Goal: Task Accomplishment & Management: Manage account settings

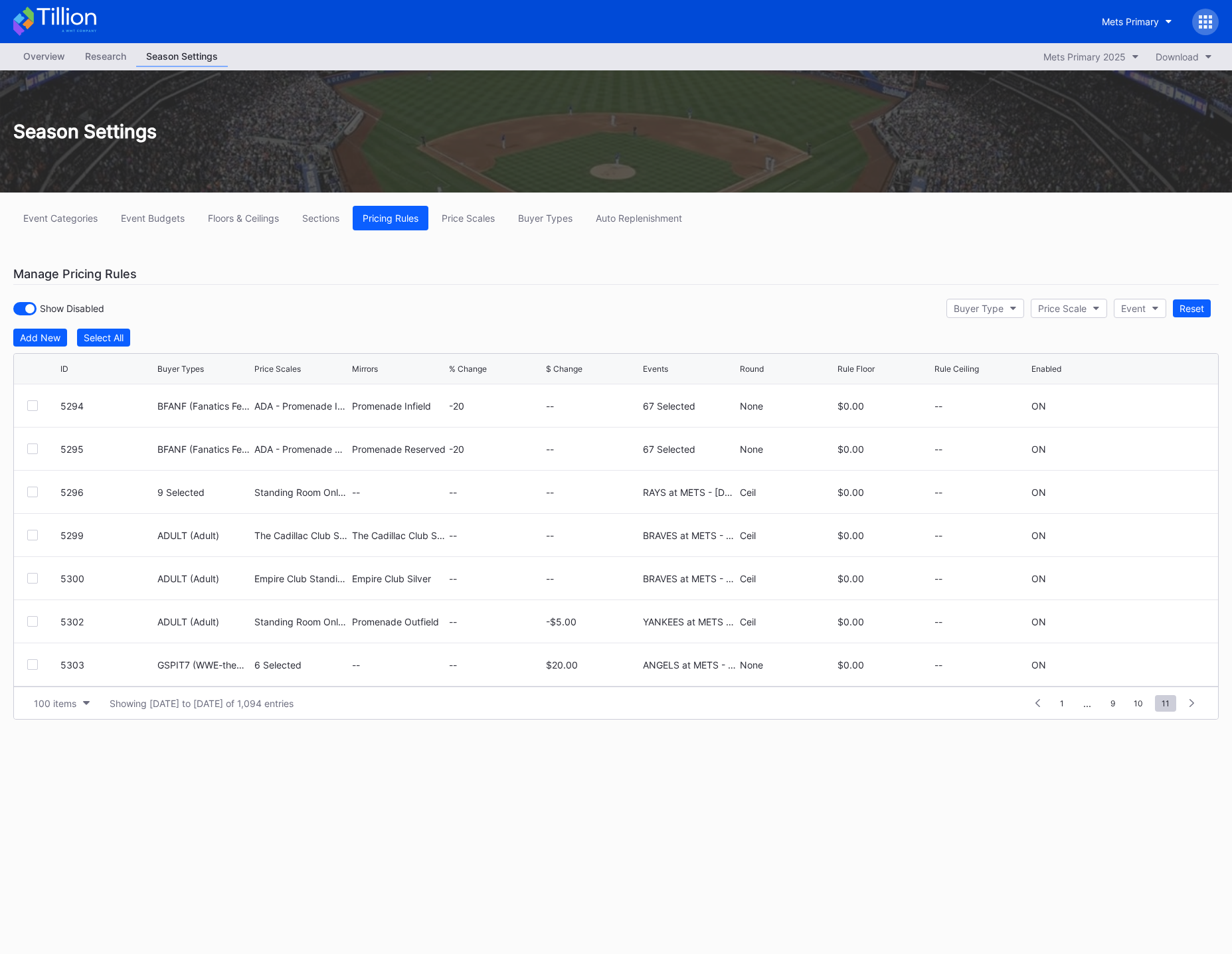
scroll to position [3754, 0]
click at [1150, 620] on icon at bounding box center [1154, 622] width 10 height 10
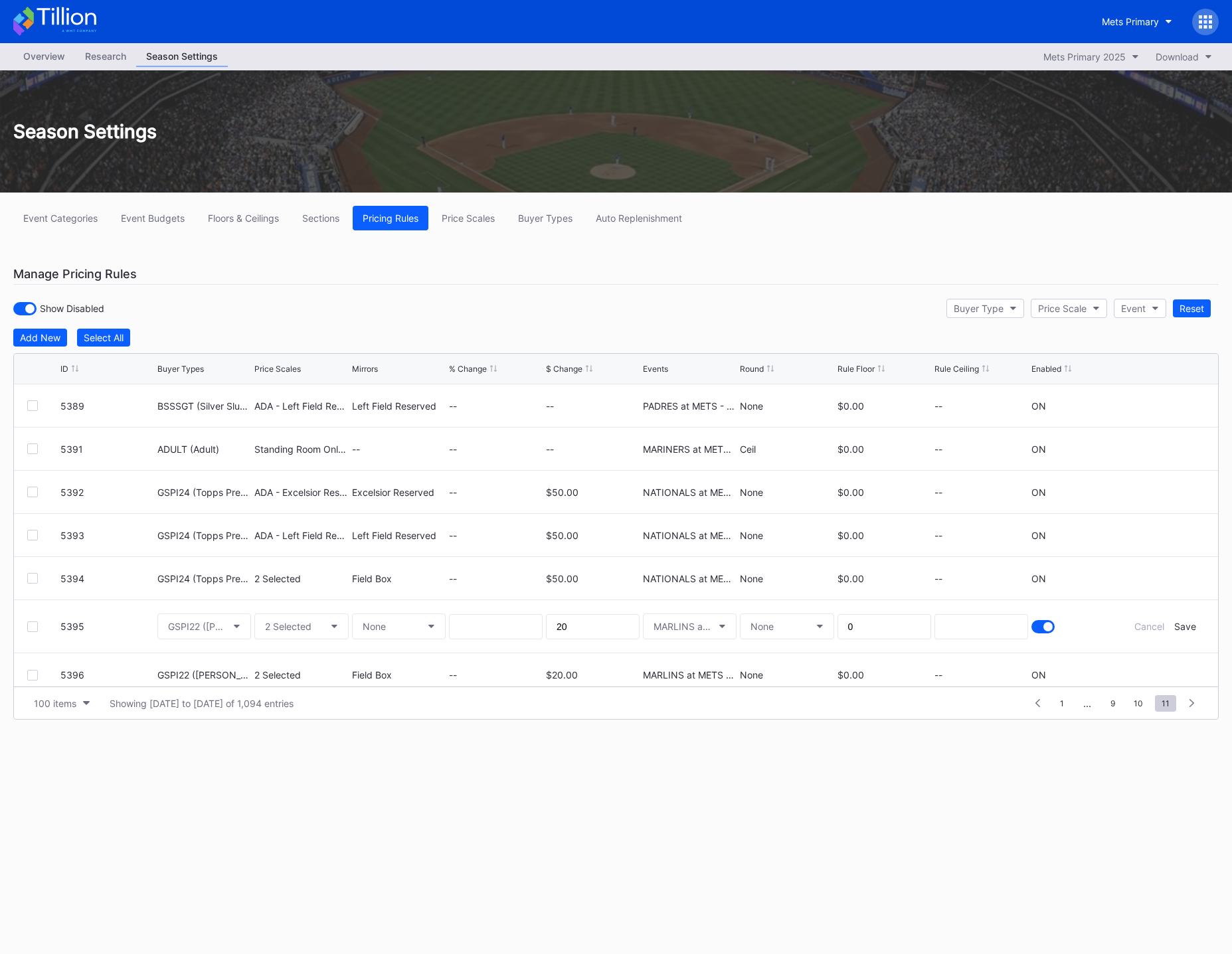
click at [1043, 626] on div at bounding box center [1048, 626] width 9 height 9
click at [1036, 626] on div at bounding box center [1043, 626] width 23 height 13
click at [1178, 626] on div "Save" at bounding box center [1185, 626] width 22 height 12
click at [1150, 665] on icon at bounding box center [1154, 665] width 10 height 10
click at [1031, 669] on div at bounding box center [1043, 670] width 23 height 13
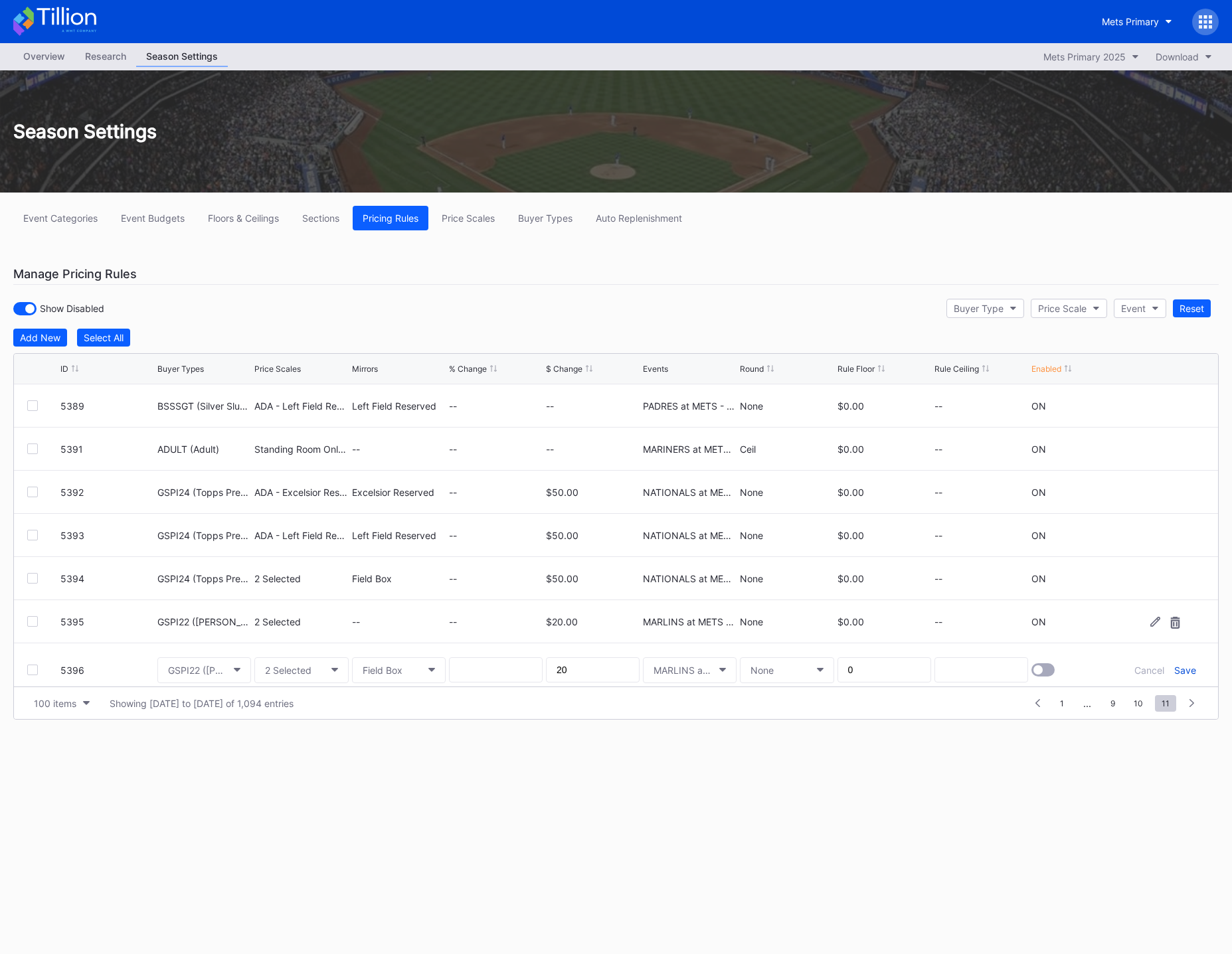
click at [1175, 672] on div "Save" at bounding box center [1185, 670] width 22 height 12
click at [1150, 622] on icon at bounding box center [1154, 622] width 10 height 10
click at [1031, 624] on div at bounding box center [1043, 626] width 23 height 13
click at [1174, 628] on div "Save" at bounding box center [1185, 626] width 22 height 12
click at [1136, 620] on div at bounding box center [1164, 622] width 80 height 10
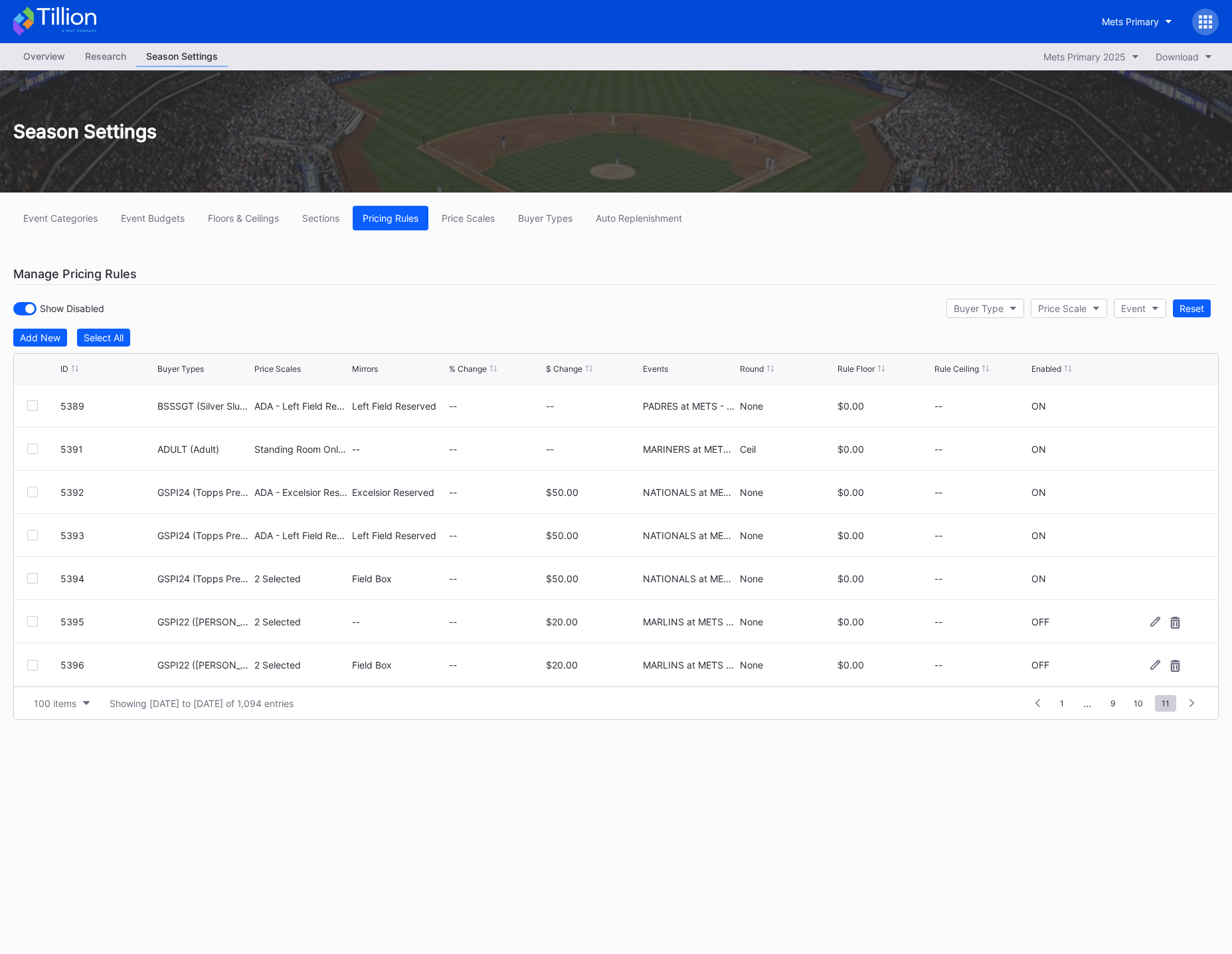
click at [1137, 620] on div at bounding box center [1164, 622] width 80 height 10
click at [1150, 619] on icon at bounding box center [1154, 622] width 10 height 10
click at [1034, 624] on div at bounding box center [1043, 626] width 23 height 13
click at [1178, 627] on div "Save" at bounding box center [1185, 626] width 22 height 12
click at [1150, 664] on icon at bounding box center [1154, 665] width 10 height 10
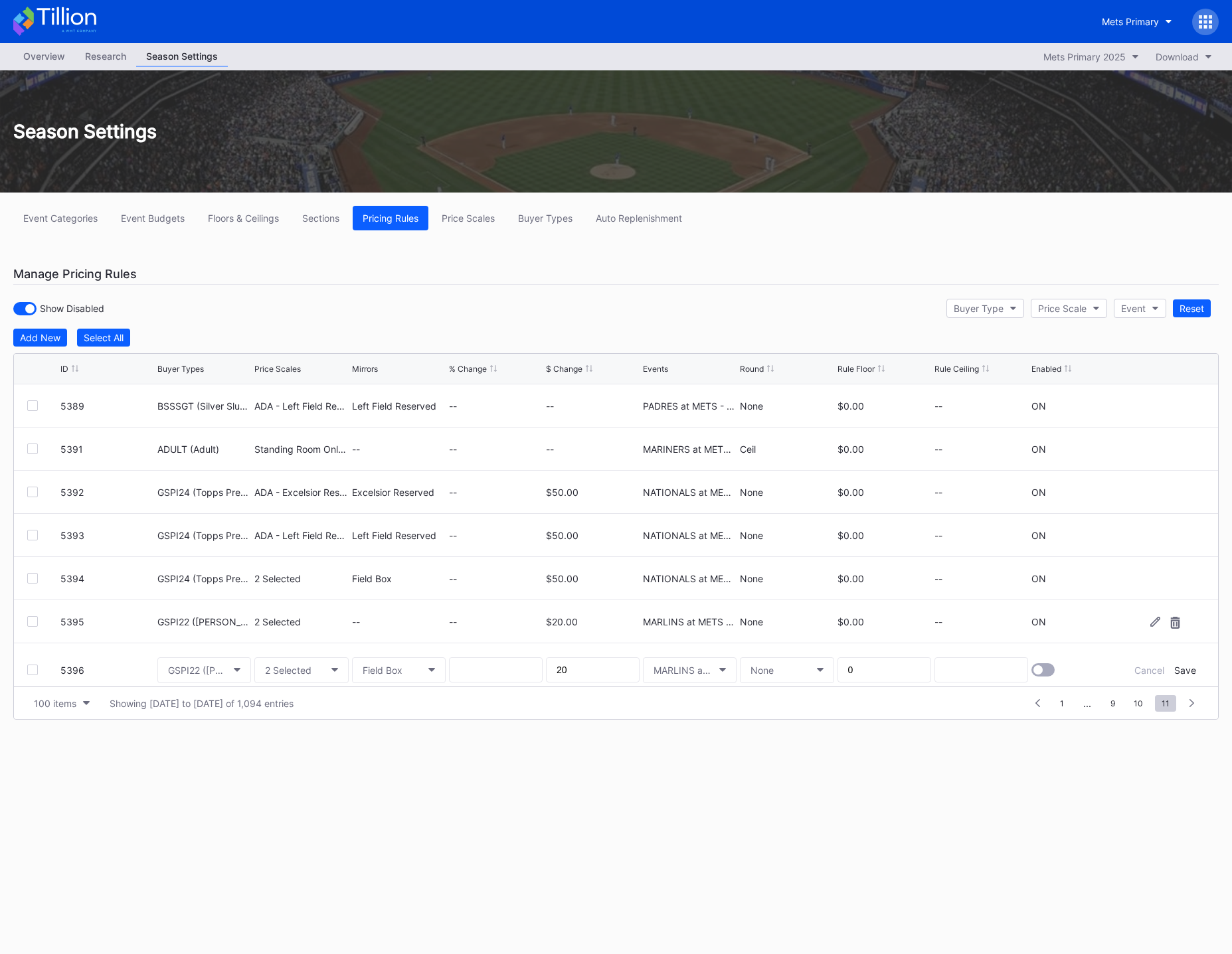
click at [1034, 667] on div at bounding box center [1038, 670] width 9 height 9
click at [1177, 673] on div "Save" at bounding box center [1185, 670] width 22 height 12
